Goal: Information Seeking & Learning: Understand process/instructions

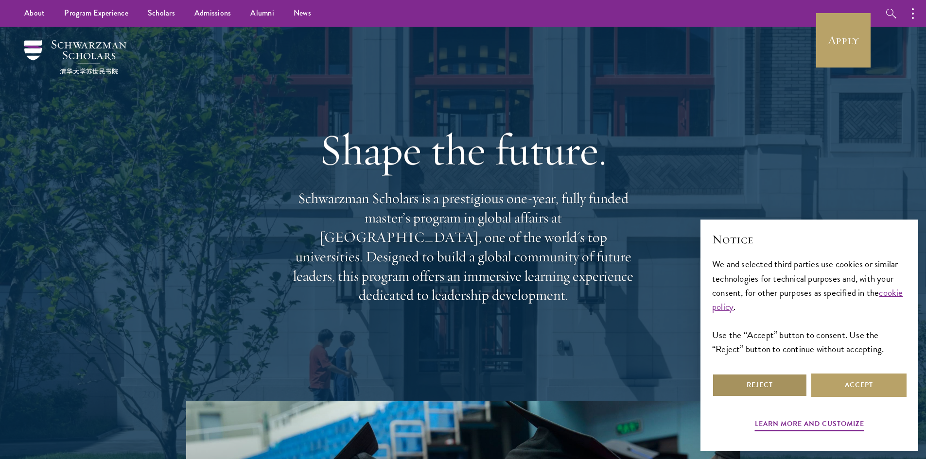
click at [767, 376] on button "Reject" at bounding box center [759, 385] width 95 height 23
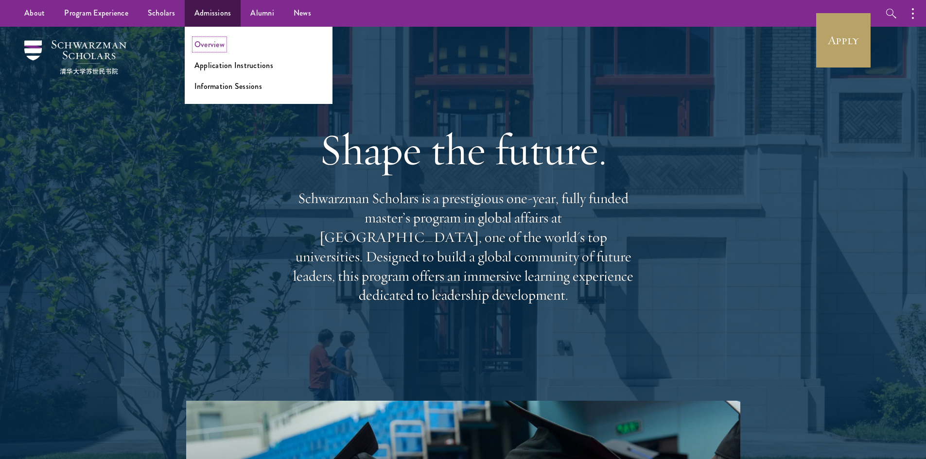
click at [217, 44] on link "Overview" at bounding box center [209, 44] width 30 height 11
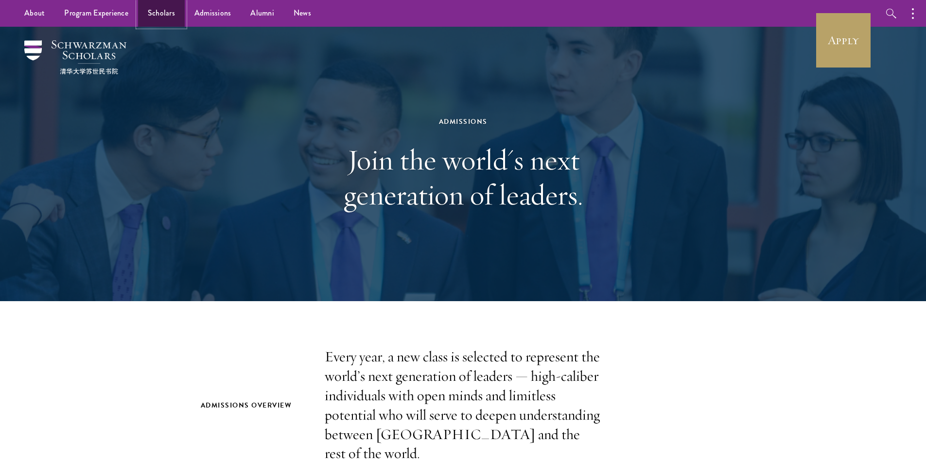
click at [157, 7] on link "Scholars" at bounding box center [161, 13] width 47 height 27
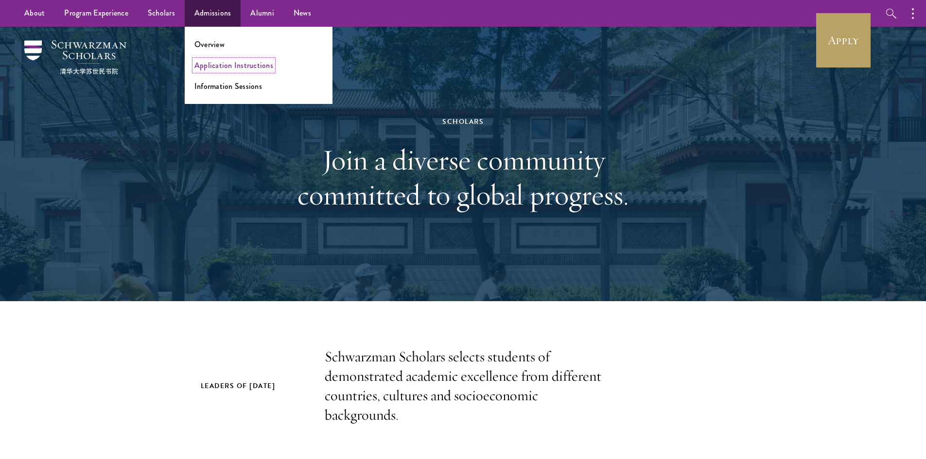
click at [260, 65] on link "Application Instructions" at bounding box center [233, 65] width 79 height 11
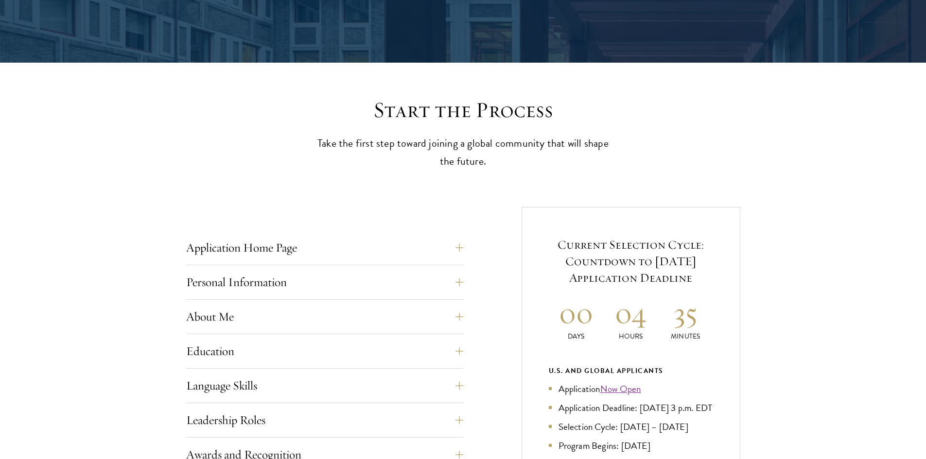
scroll to position [194, 0]
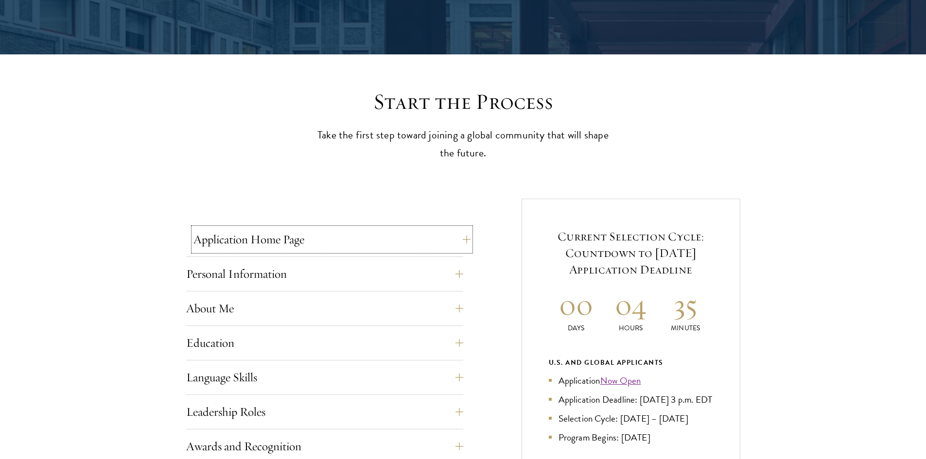
click at [274, 235] on button "Application Home Page" at bounding box center [331, 239] width 277 height 23
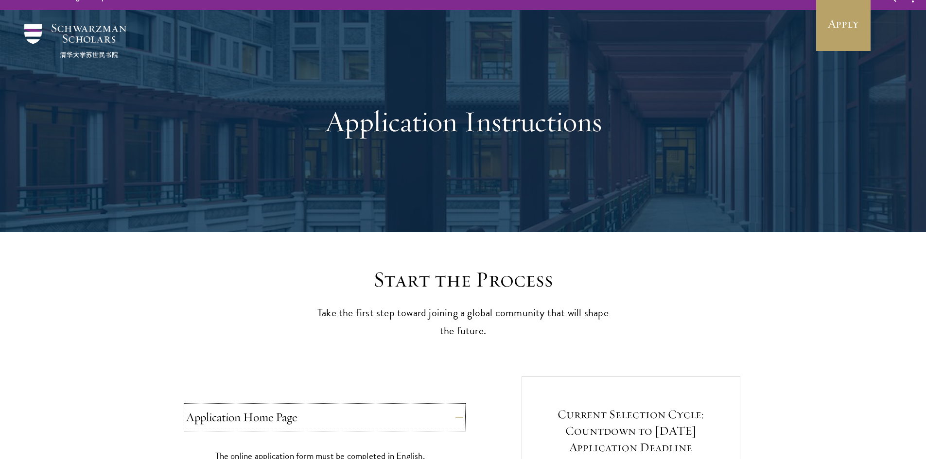
scroll to position [0, 0]
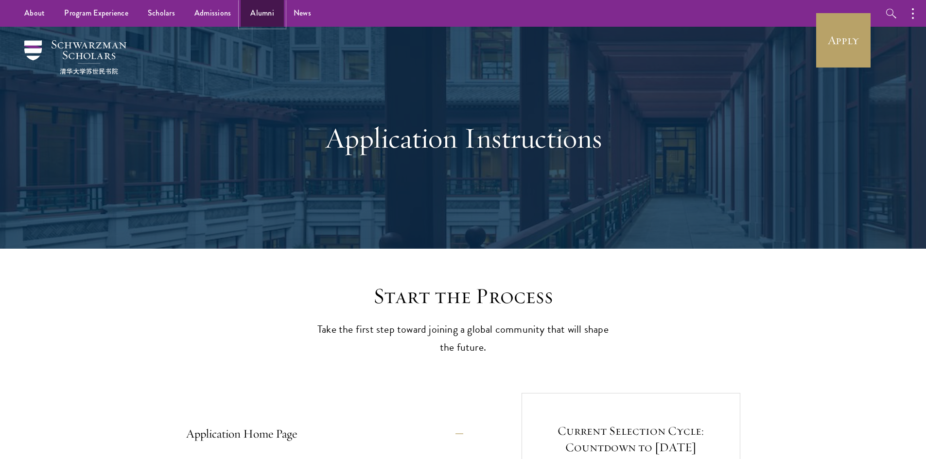
click at [264, 15] on link "Alumni" at bounding box center [262, 13] width 43 height 27
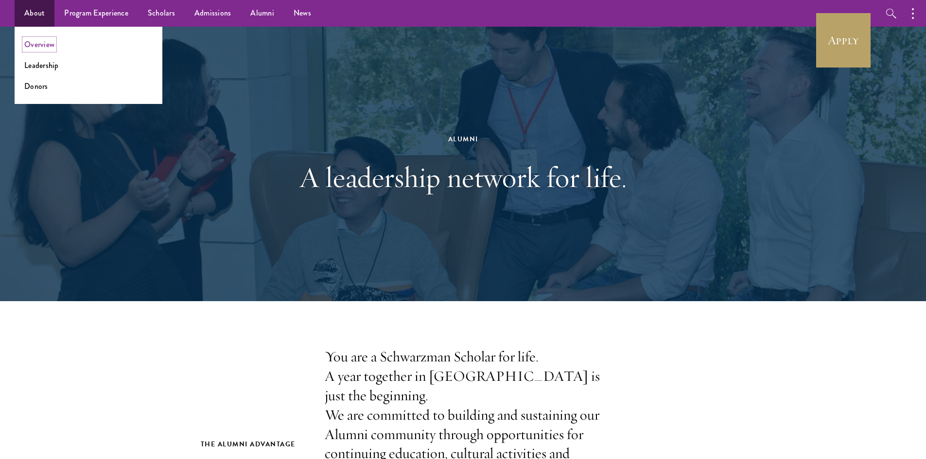
click at [44, 47] on link "Overview" at bounding box center [39, 44] width 30 height 11
